Goal: Task Accomplishment & Management: Use online tool/utility

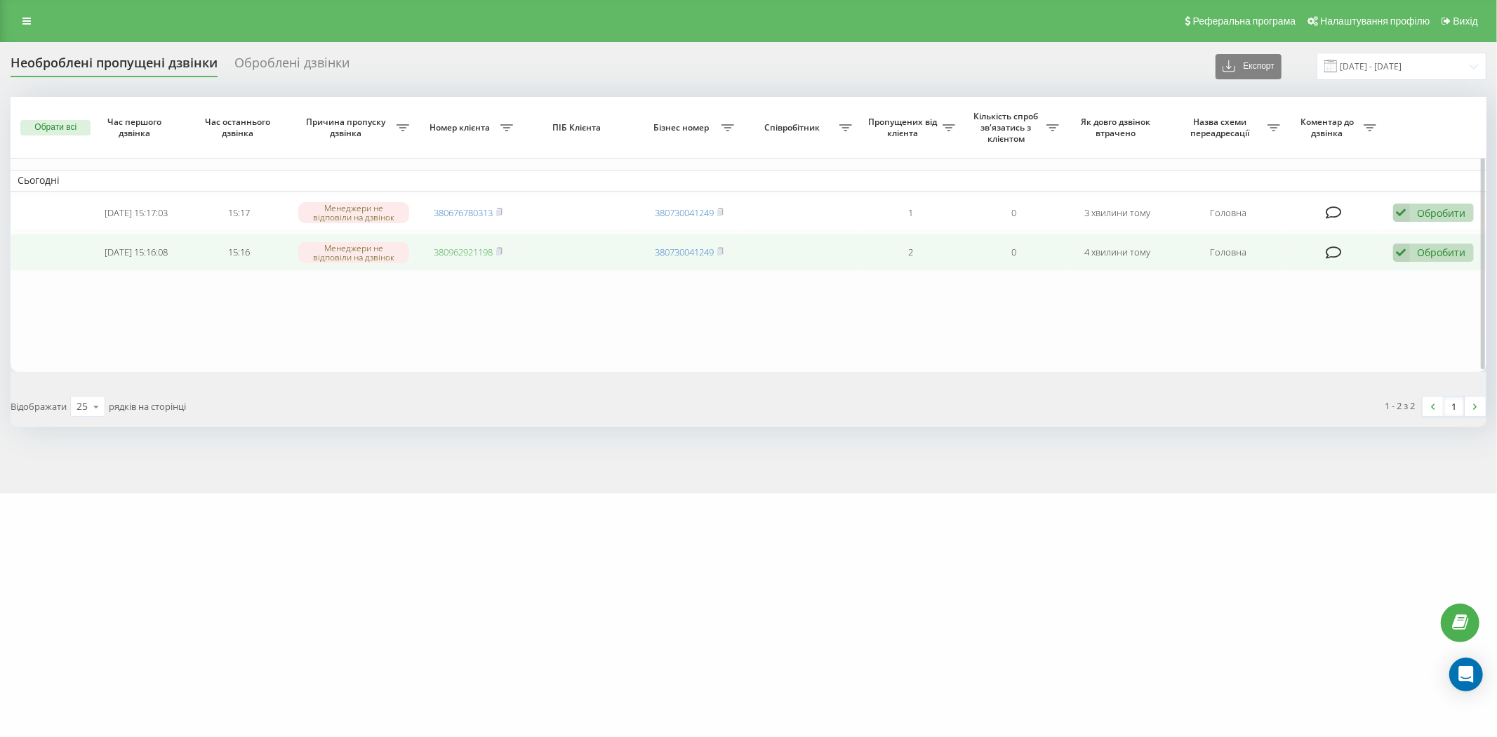
click at [459, 250] on link "380962921198" at bounding box center [463, 252] width 59 height 13
click at [1402, 248] on icon at bounding box center [1401, 252] width 17 height 19
click at [1334, 274] on div "Не вдалося зв'язатися" at bounding box center [1341, 274] width 262 height 25
